Goal: Transaction & Acquisition: Purchase product/service

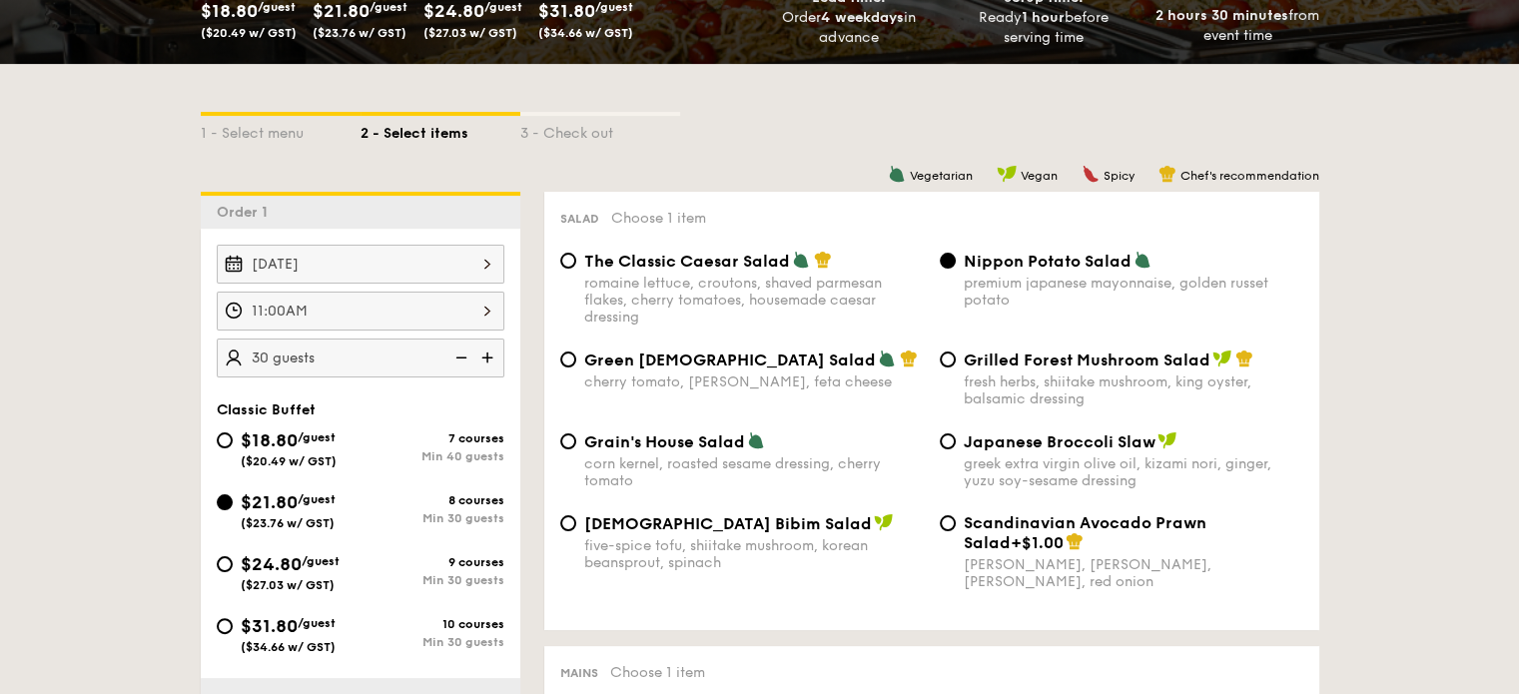
scroll to position [399, 0]
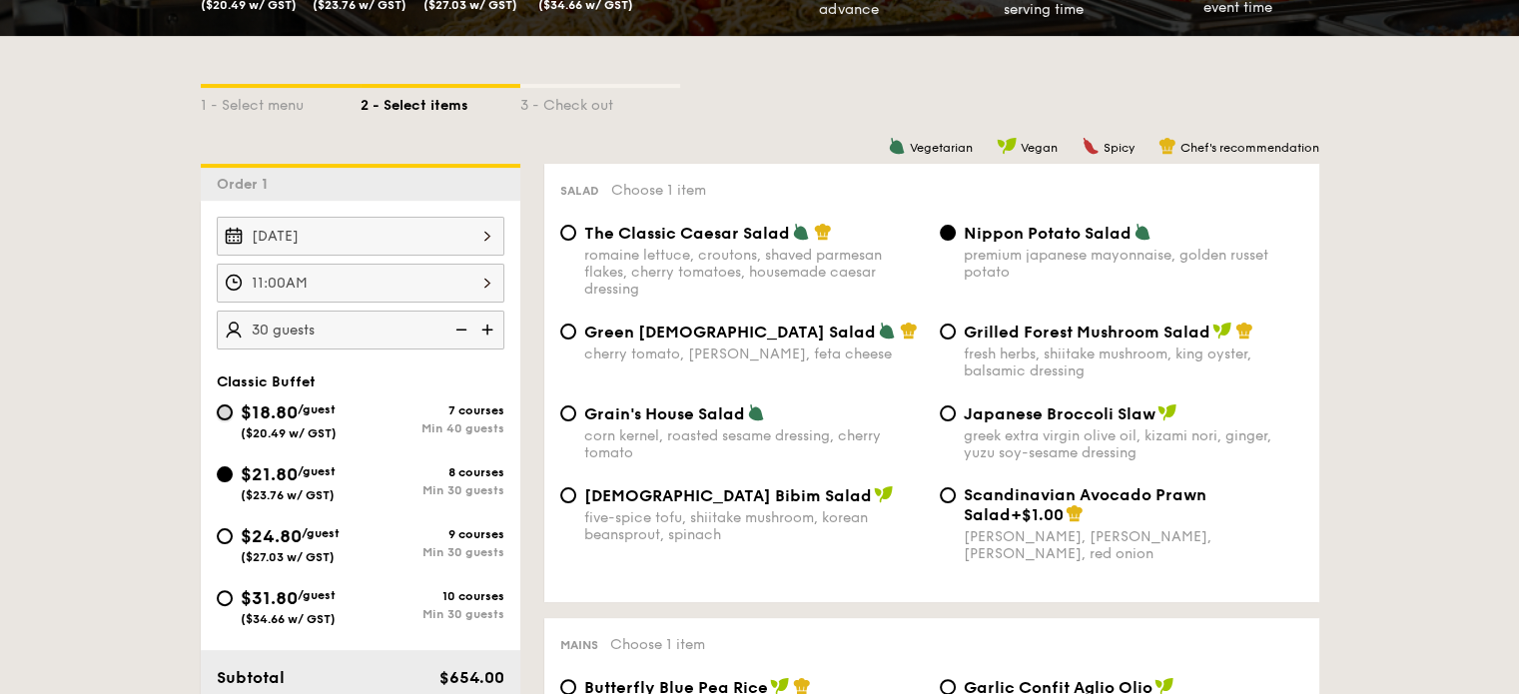
click at [227, 406] on input "$18.80 /guest ($20.49 w/ GST) 7 courses Min 40 guests" at bounding box center [225, 412] width 16 height 16
radio input "true"
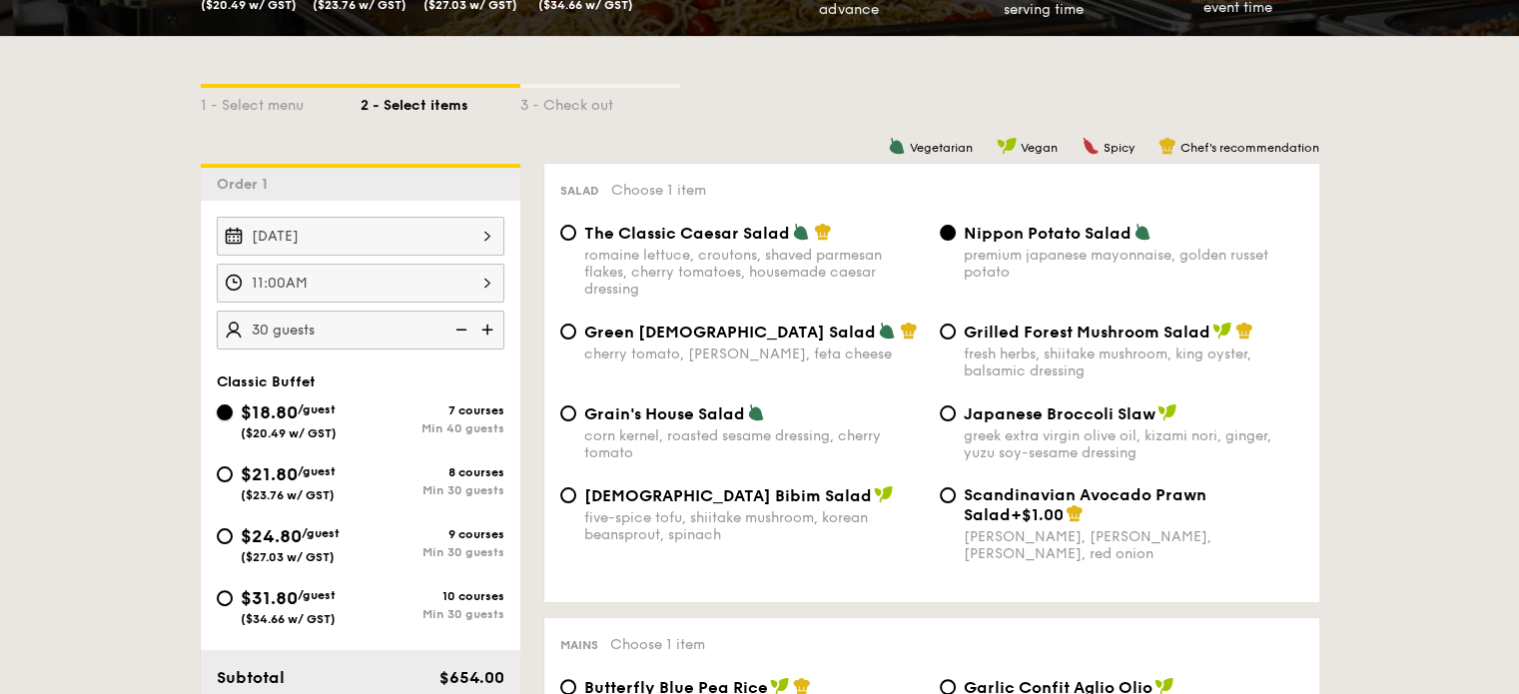
radio input "true"
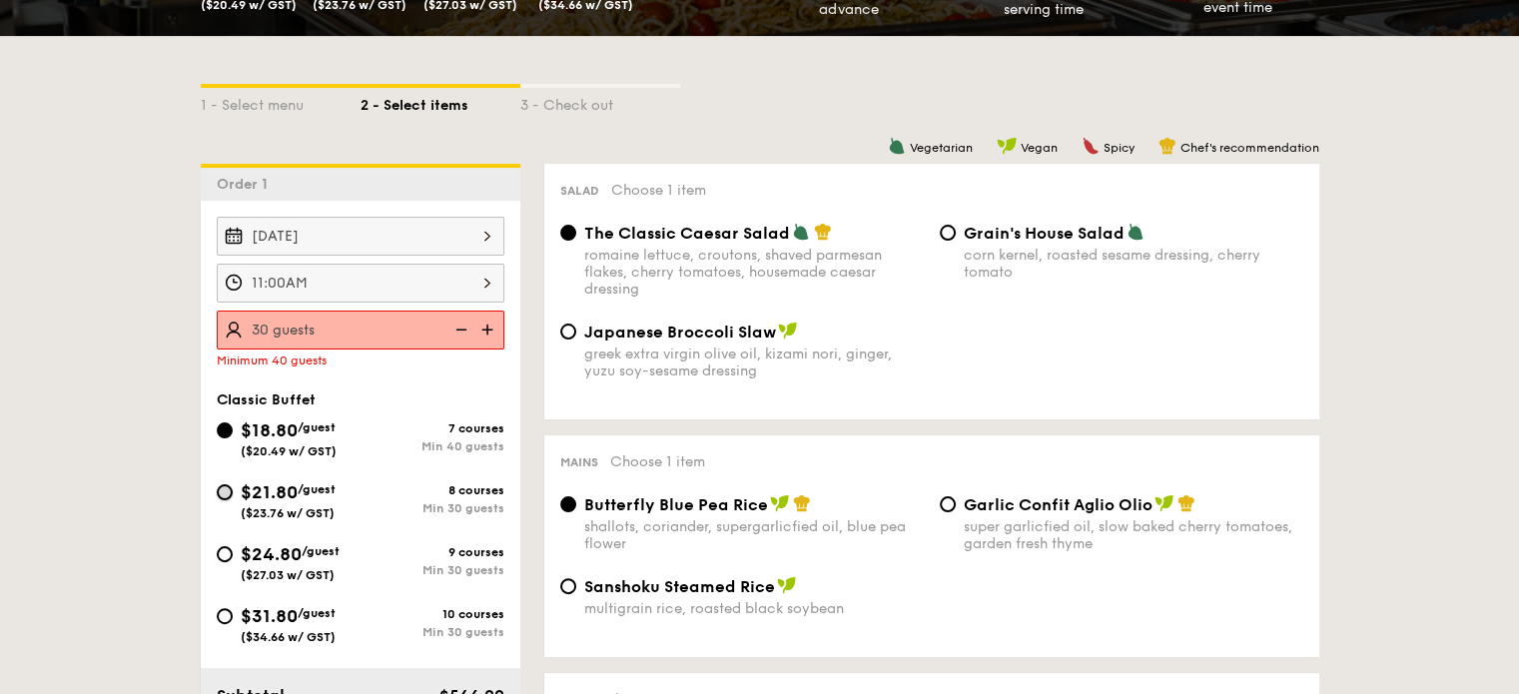
click at [220, 492] on input "$21.80 /guest ($23.76 w/ GST) 8 courses Min 30 guests" at bounding box center [225, 492] width 16 height 16
radio input "true"
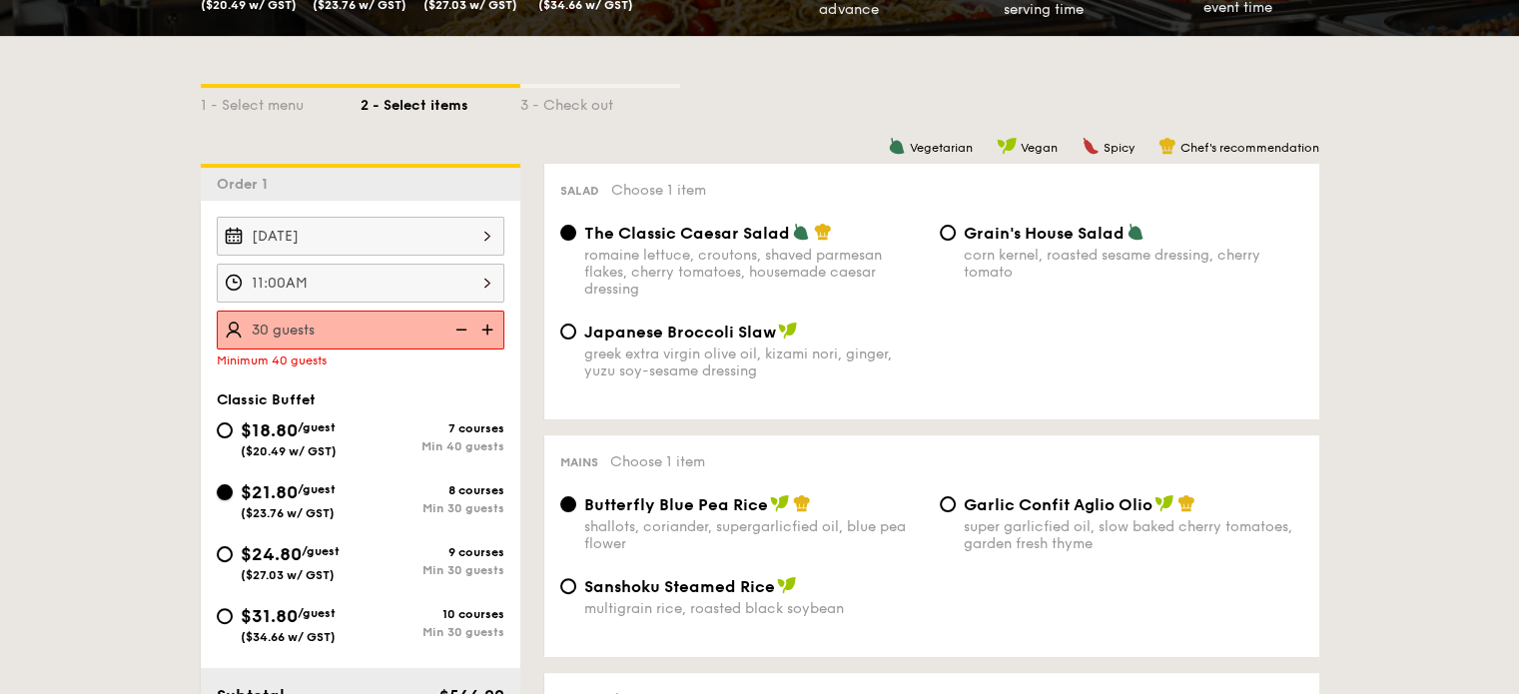
radio input "true"
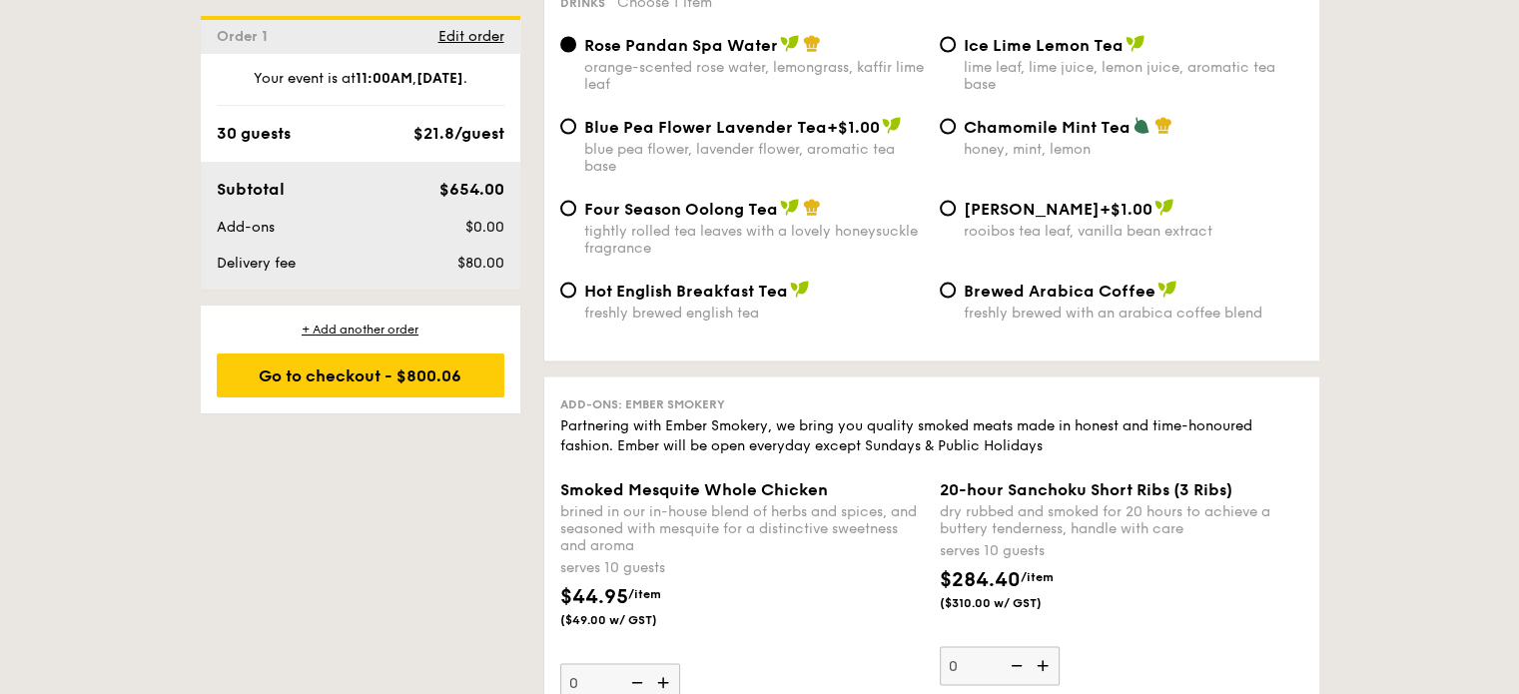
scroll to position [3895, 0]
